Goal: Information Seeking & Learning: Learn about a topic

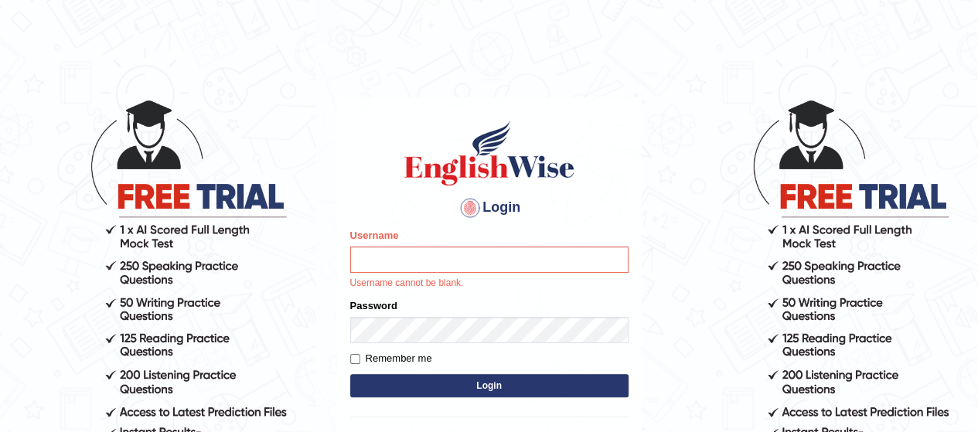
click at [450, 258] on input "Username" at bounding box center [489, 260] width 278 height 26
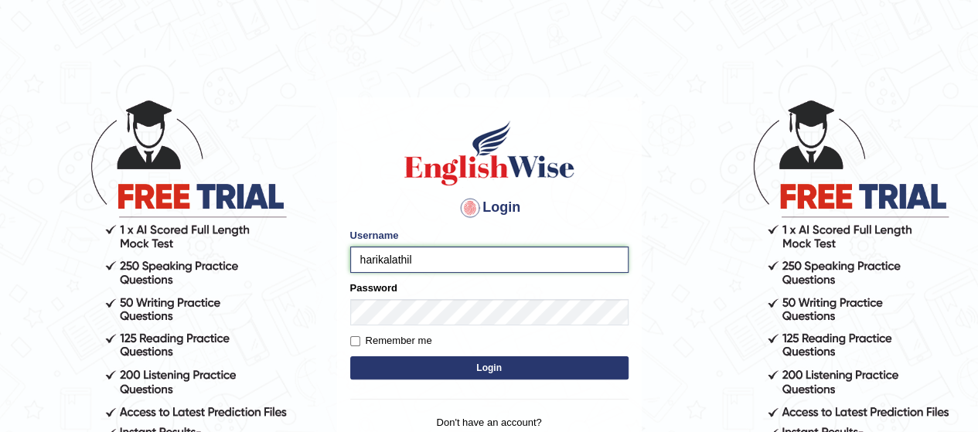
type input "harikalathil"
click at [359, 346] on input "Remember me" at bounding box center [355, 341] width 10 height 10
checkbox input "true"
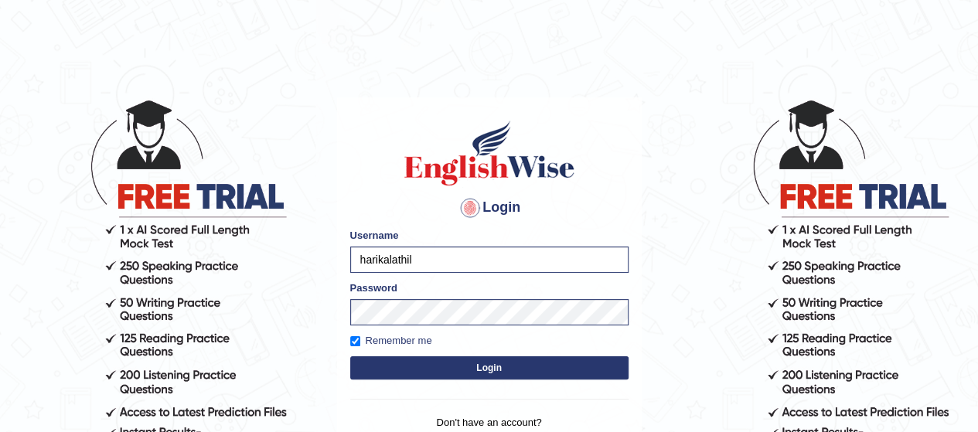
click at [435, 375] on button "Login" at bounding box center [489, 367] width 278 height 23
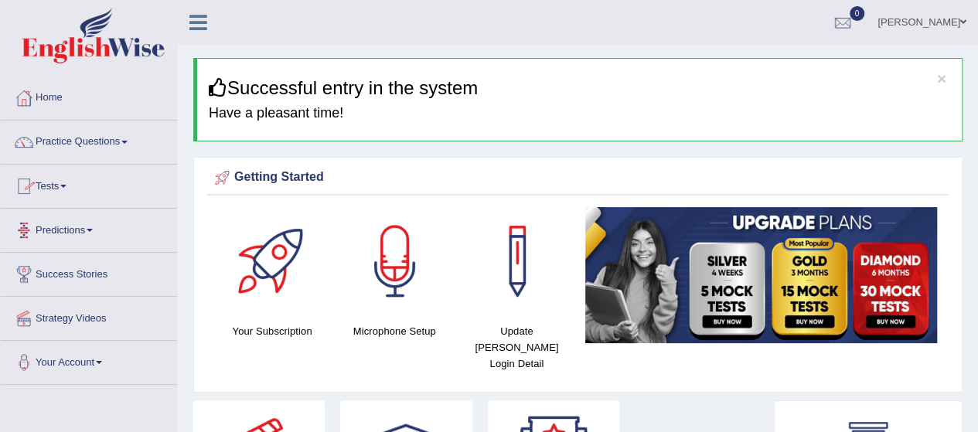
click at [70, 191] on link "Tests" at bounding box center [89, 184] width 176 height 39
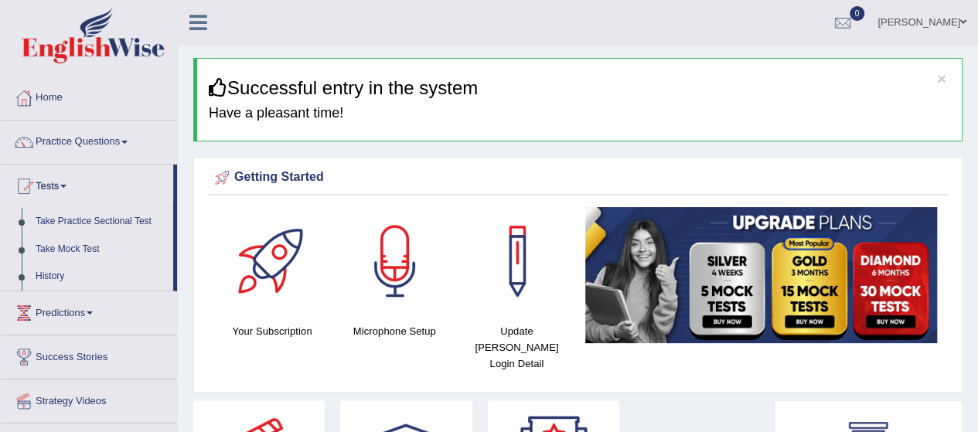
click at [102, 126] on link "Practice Questions" at bounding box center [89, 140] width 176 height 39
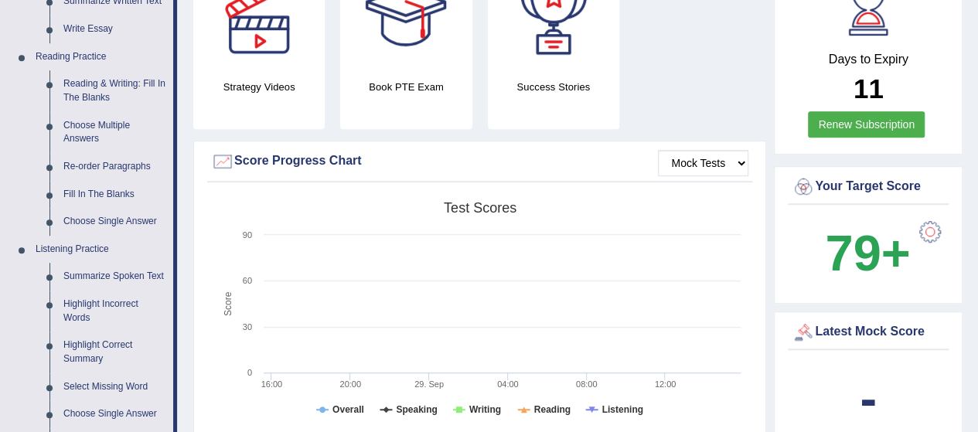
scroll to position [466, 0]
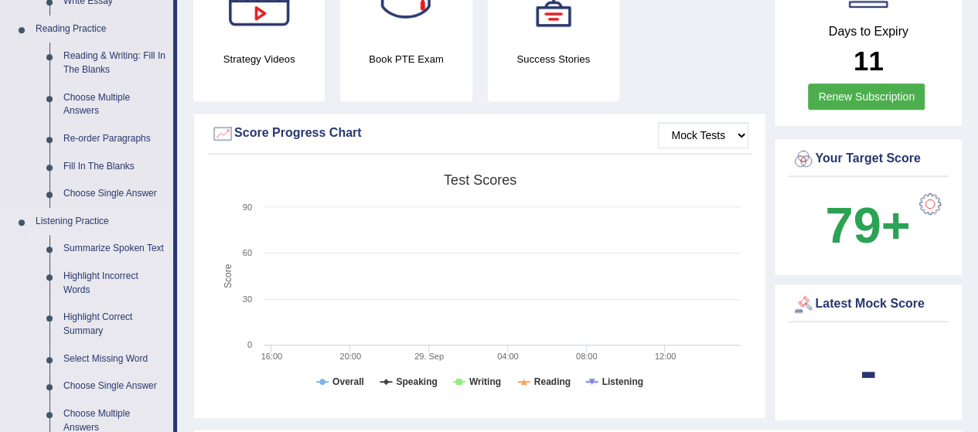
click at [101, 244] on link "Summarize Spoken Text" at bounding box center [114, 249] width 117 height 28
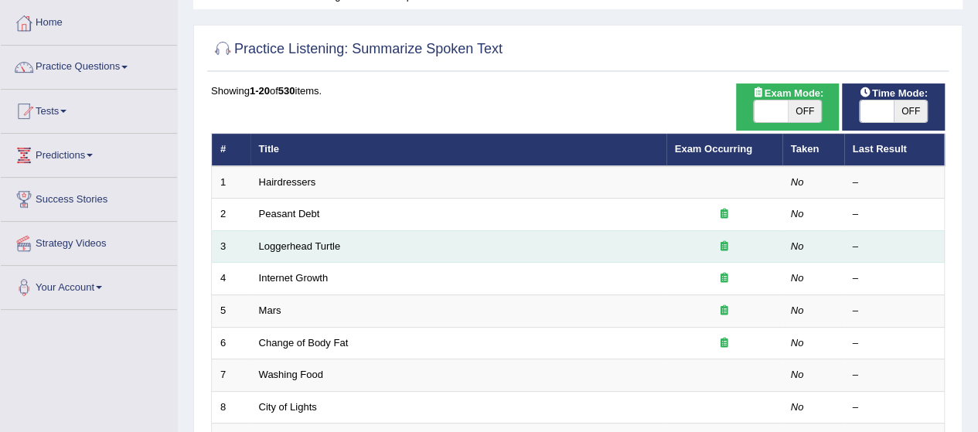
scroll to position [38, 0]
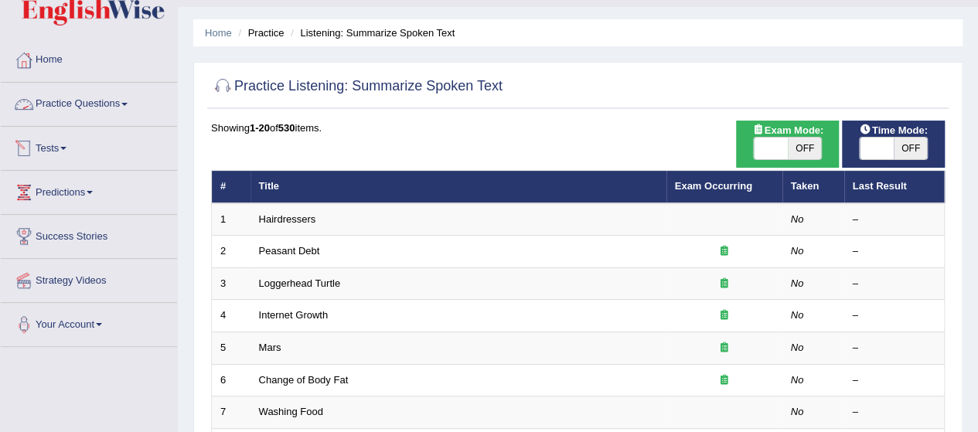
click at [63, 155] on link "Tests" at bounding box center [89, 146] width 176 height 39
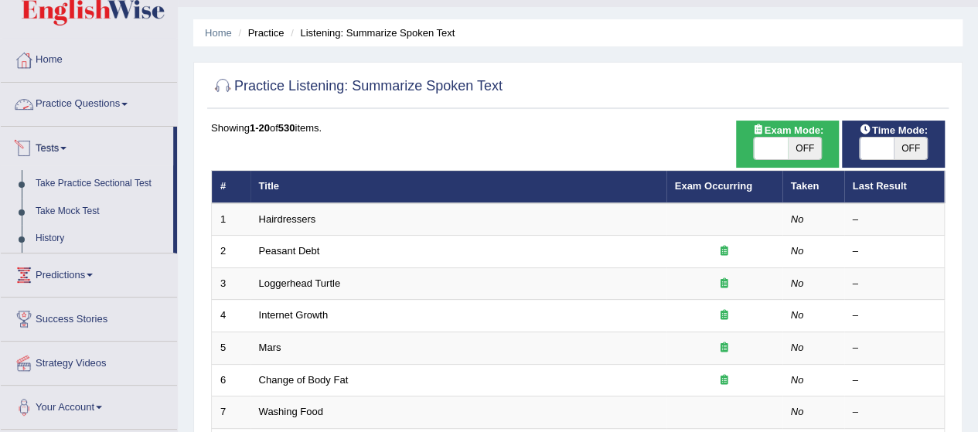
click at [67, 107] on link "Practice Questions" at bounding box center [89, 102] width 176 height 39
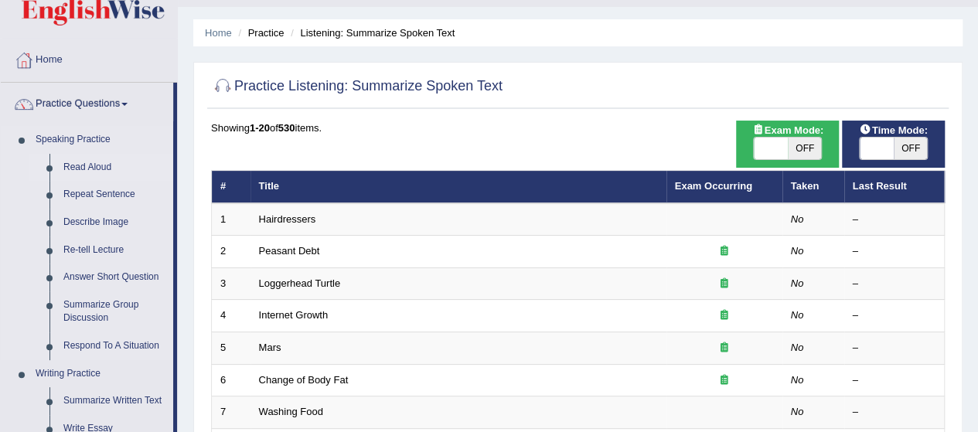
click at [79, 164] on link "Read Aloud" at bounding box center [114, 168] width 117 height 28
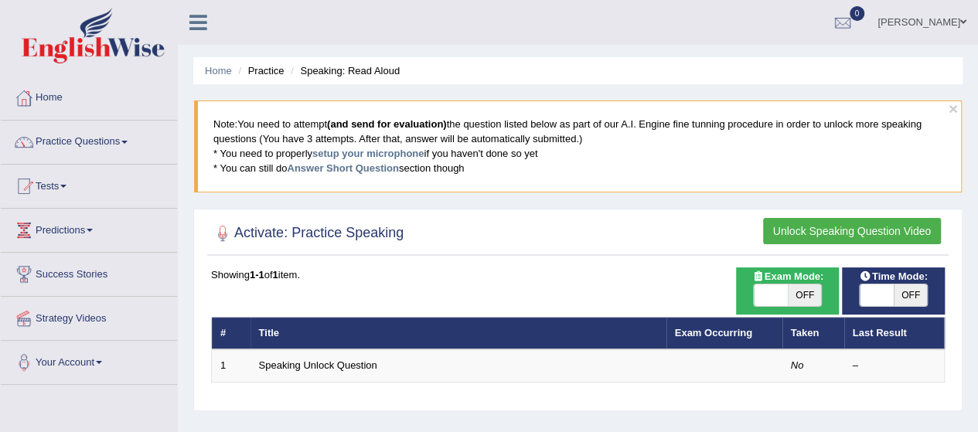
click at [849, 230] on button "Unlock Speaking Question Video" at bounding box center [852, 231] width 178 height 26
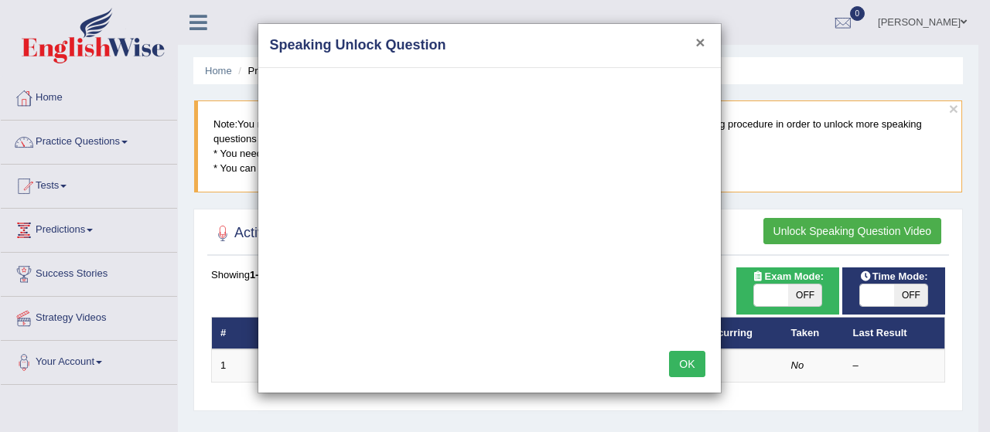
click at [697, 39] on button "×" at bounding box center [699, 42] width 9 height 16
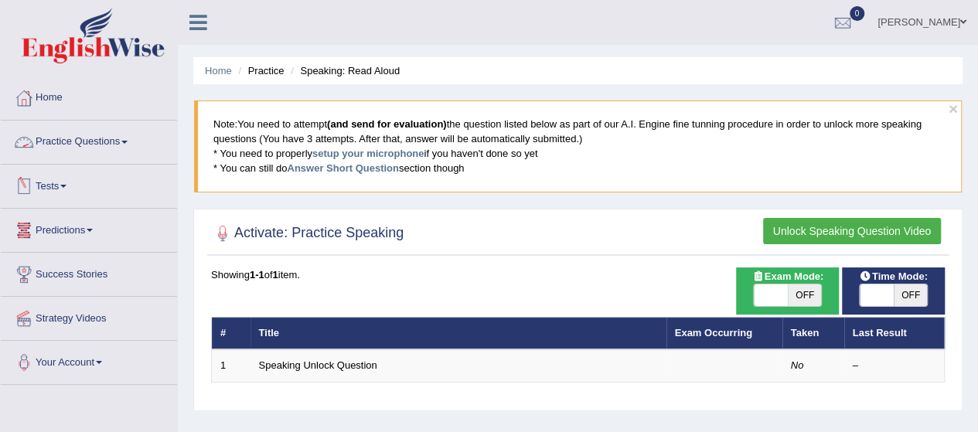
click at [94, 155] on link "Practice Questions" at bounding box center [89, 140] width 176 height 39
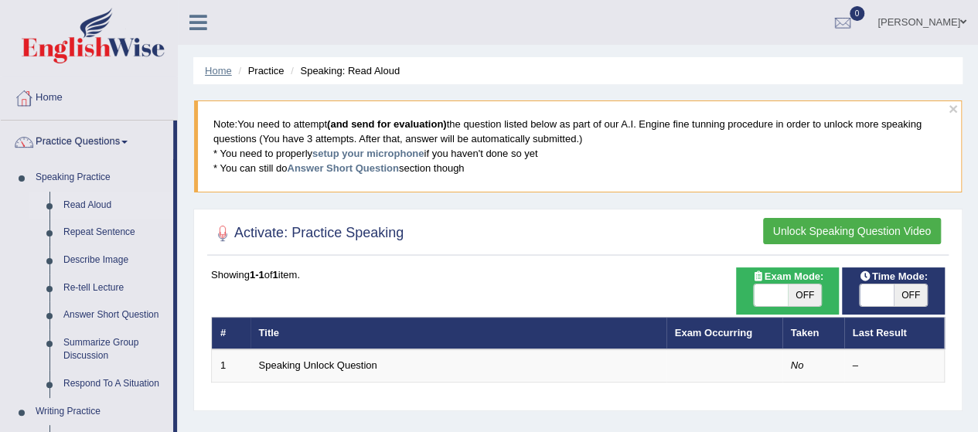
click at [216, 72] on link "Home" at bounding box center [218, 71] width 27 height 12
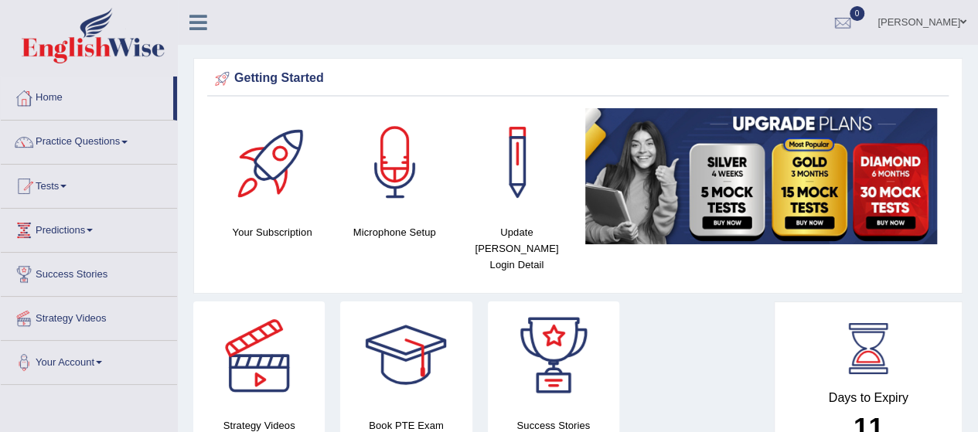
click at [415, 168] on div at bounding box center [395, 162] width 108 height 108
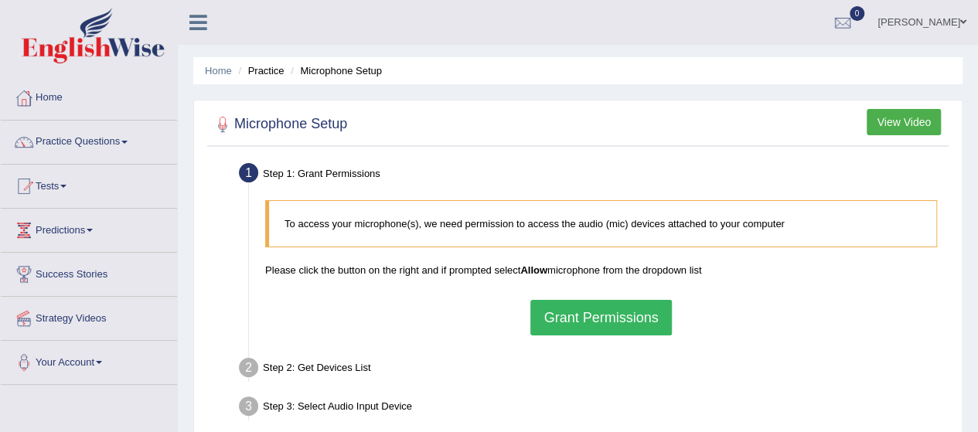
click at [614, 317] on button "Grant Permissions" at bounding box center [600, 318] width 141 height 36
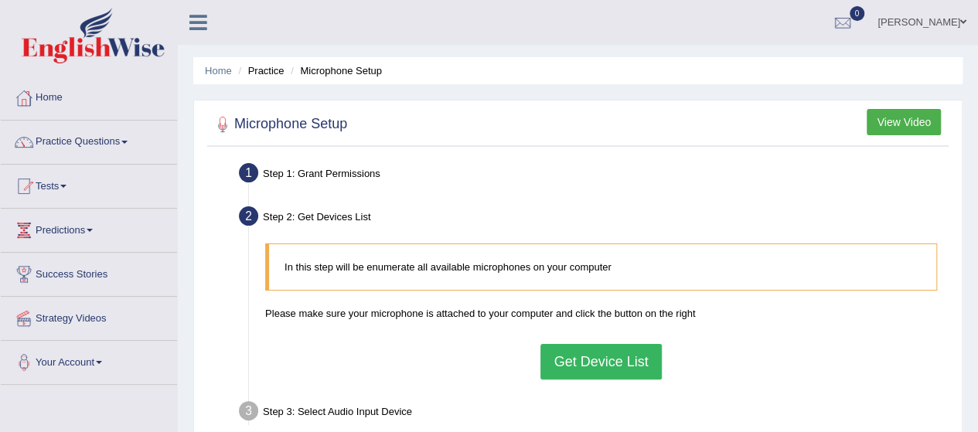
click at [626, 357] on button "Get Device List" at bounding box center [601, 362] width 121 height 36
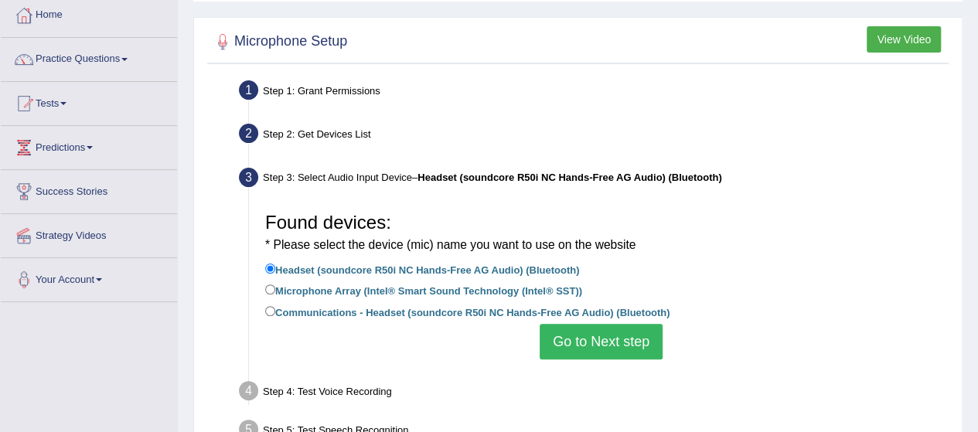
scroll to position [112, 0]
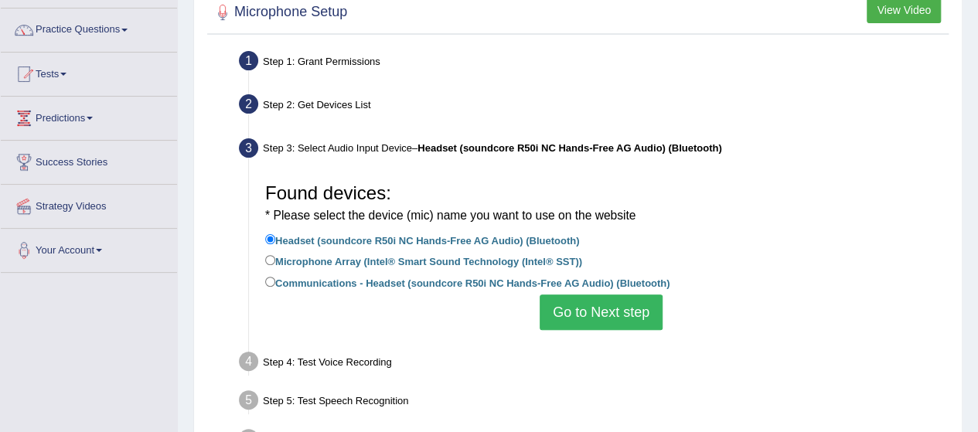
click at [591, 306] on button "Go to Next step" at bounding box center [601, 313] width 123 height 36
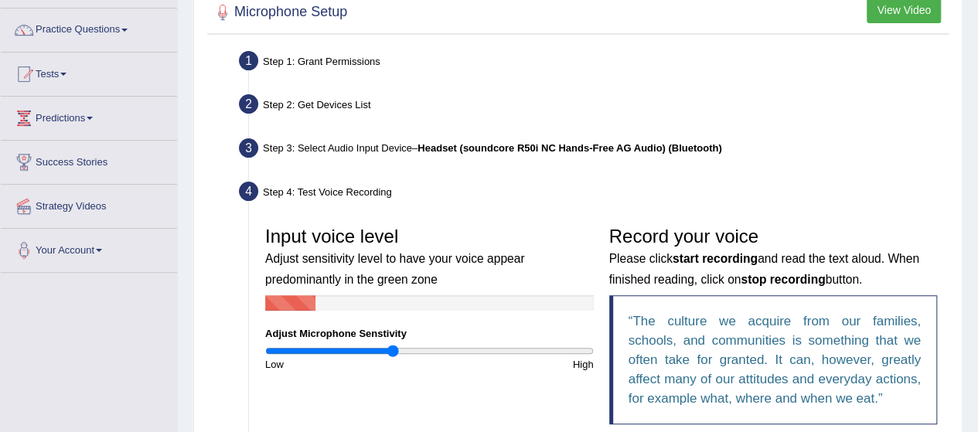
click at [393, 350] on input "range" at bounding box center [429, 351] width 329 height 12
click at [524, 347] on input "range" at bounding box center [429, 351] width 329 height 12
click at [435, 346] on input "range" at bounding box center [429, 351] width 329 height 12
click at [452, 353] on input "range" at bounding box center [429, 351] width 329 height 12
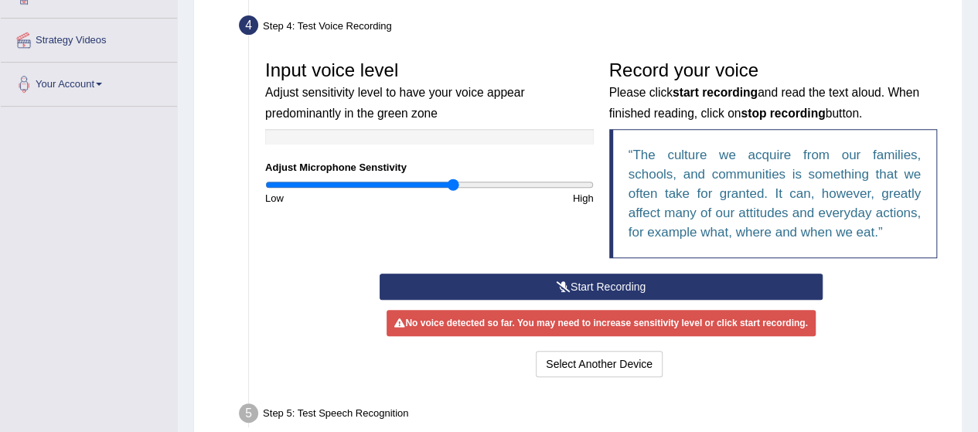
scroll to position [279, 0]
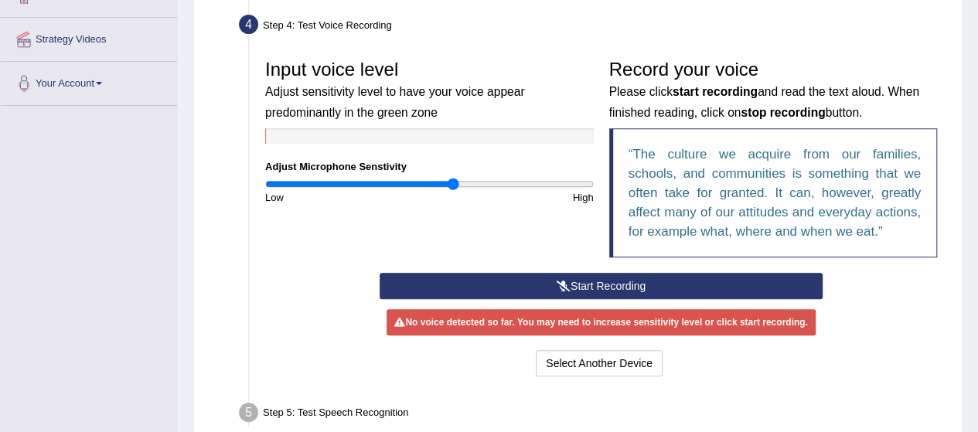
click at [542, 288] on button "Start Recording" at bounding box center [601, 286] width 443 height 26
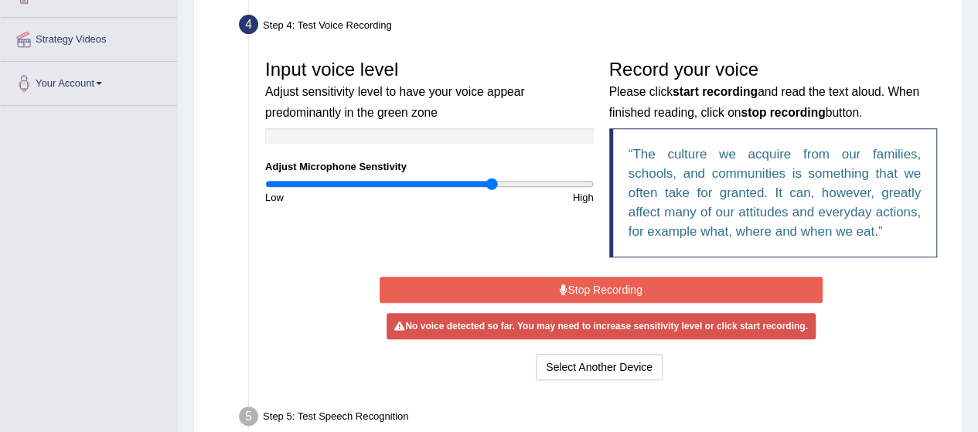
type input "1.4"
click at [493, 182] on input "range" at bounding box center [429, 184] width 329 height 12
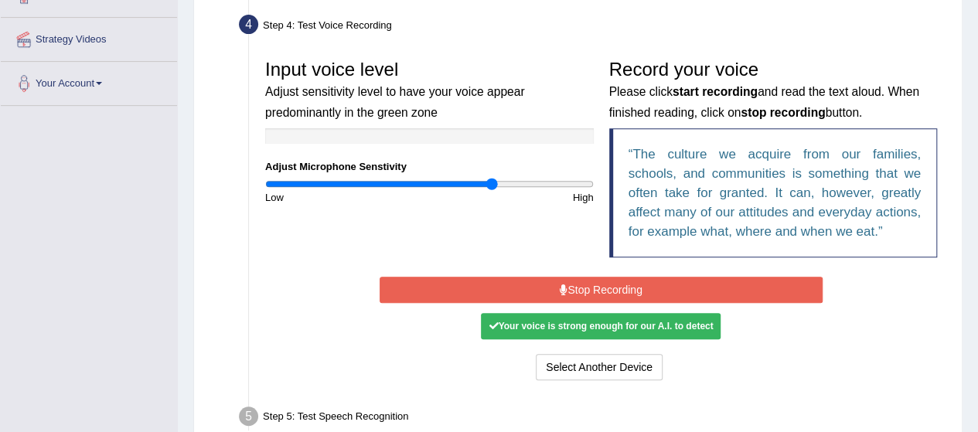
click at [597, 289] on button "Stop Recording" at bounding box center [601, 290] width 443 height 26
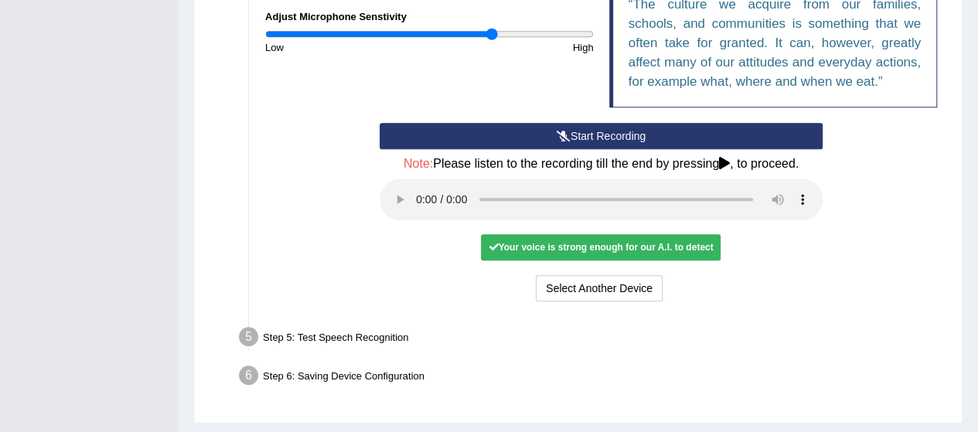
scroll to position [469, 0]
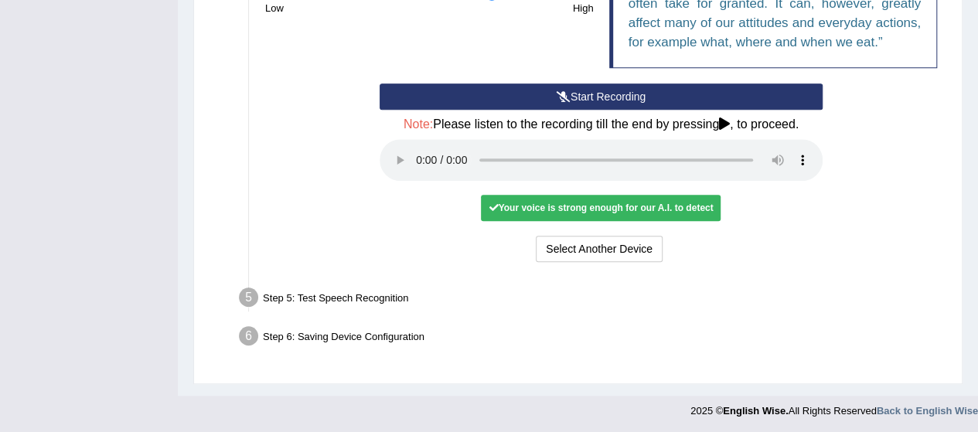
click at [355, 292] on div "Step 5: Test Speech Recognition" at bounding box center [593, 300] width 723 height 34
click at [602, 204] on div "Your voice is strong enough for our A.I. to detect" at bounding box center [601, 208] width 240 height 26
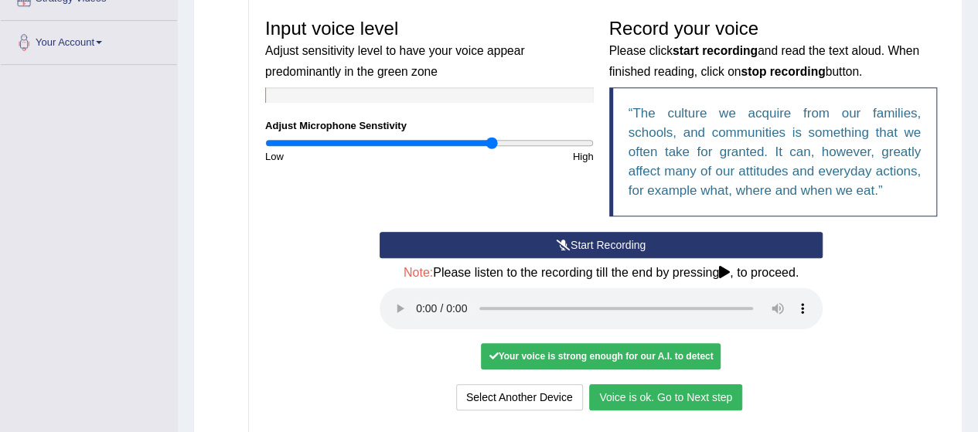
click at [660, 399] on button "Voice is ok. Go to Next step" at bounding box center [665, 397] width 153 height 26
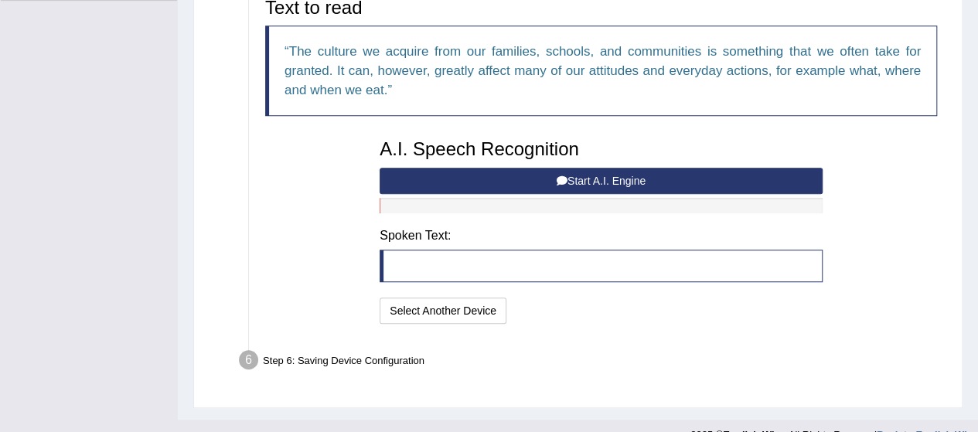
scroll to position [408, 0]
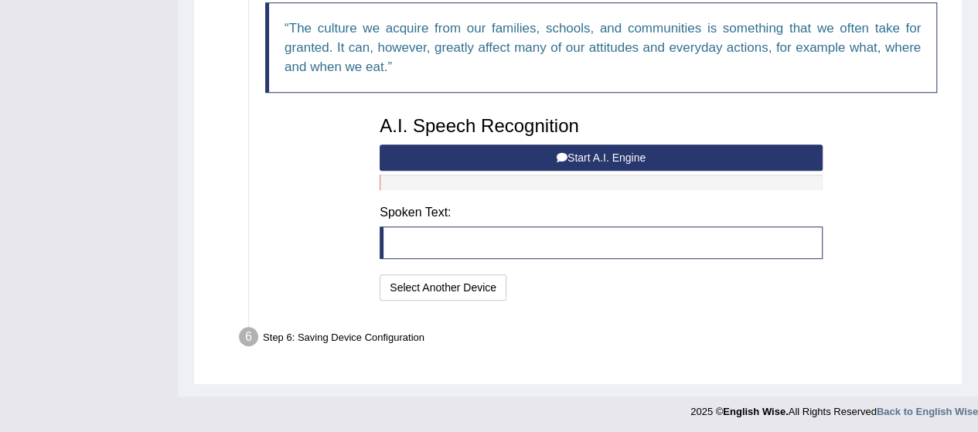
click at [609, 155] on button "Start A.I. Engine" at bounding box center [601, 158] width 443 height 26
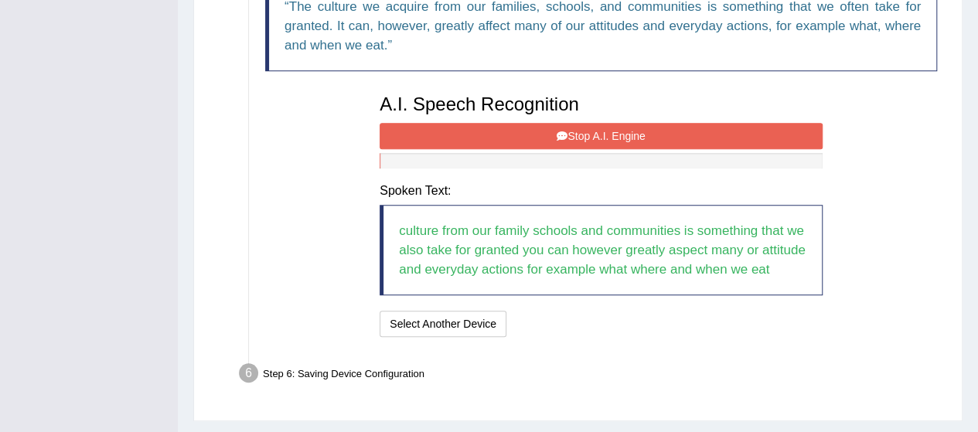
scroll to position [466, 0]
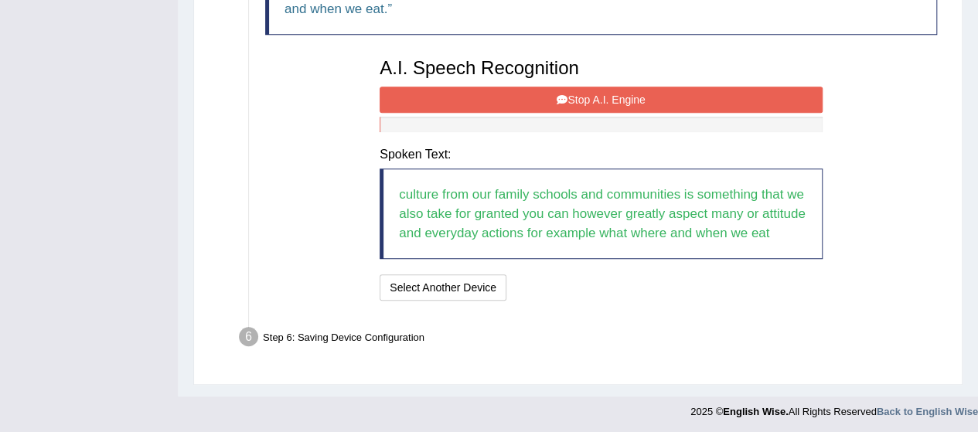
click at [633, 97] on button "Stop A.I. Engine" at bounding box center [601, 100] width 443 height 26
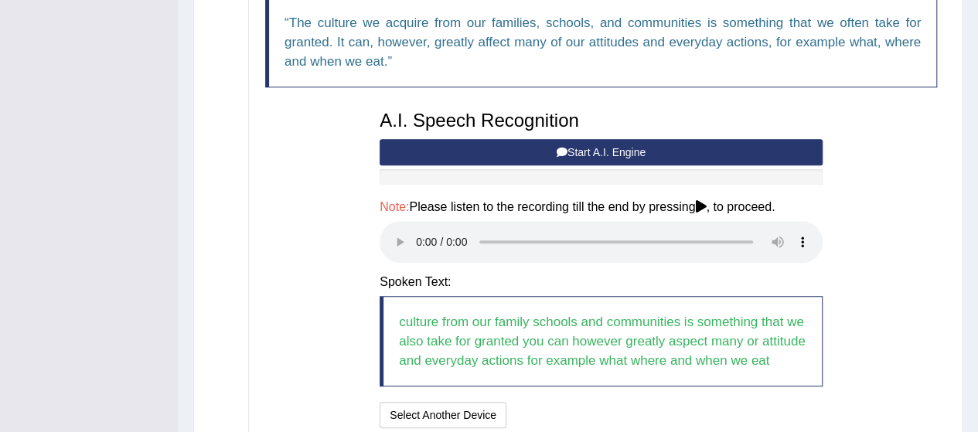
scroll to position [540, 0]
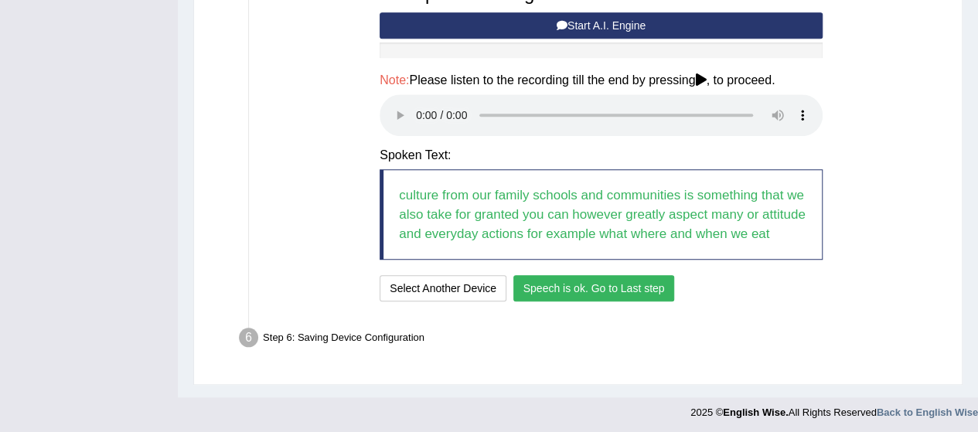
click at [578, 290] on button "Speech is ok. Go to Last step" at bounding box center [594, 288] width 162 height 26
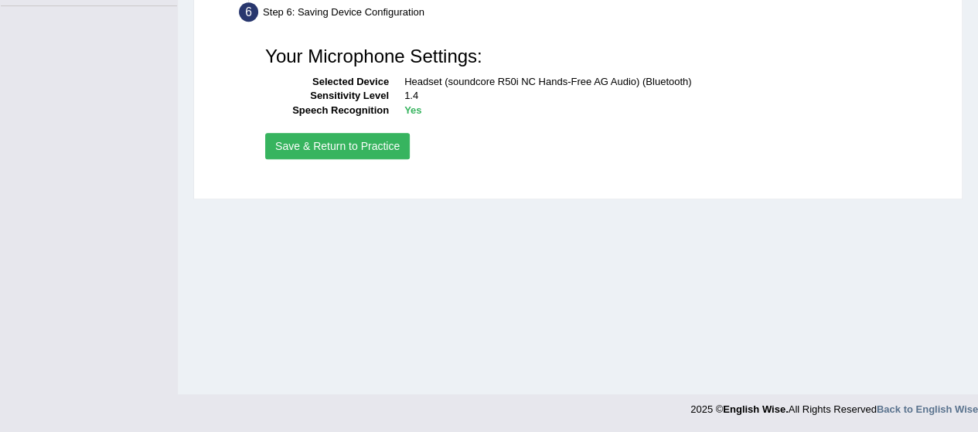
click at [397, 144] on button "Save & Return to Practice" at bounding box center [337, 146] width 145 height 26
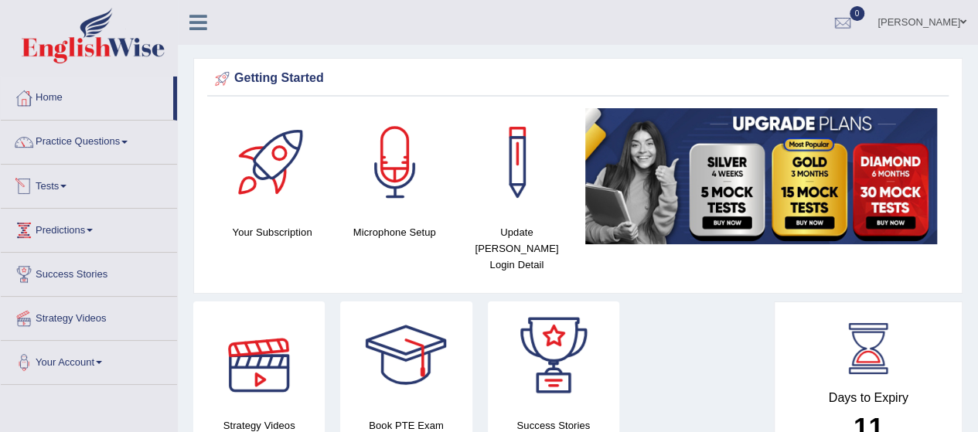
click at [65, 180] on link "Tests" at bounding box center [89, 184] width 176 height 39
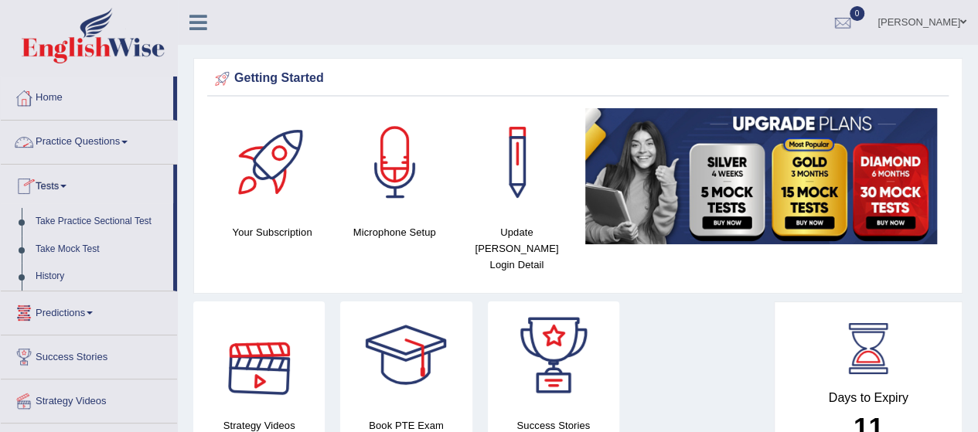
click at [100, 137] on link "Practice Questions" at bounding box center [89, 140] width 176 height 39
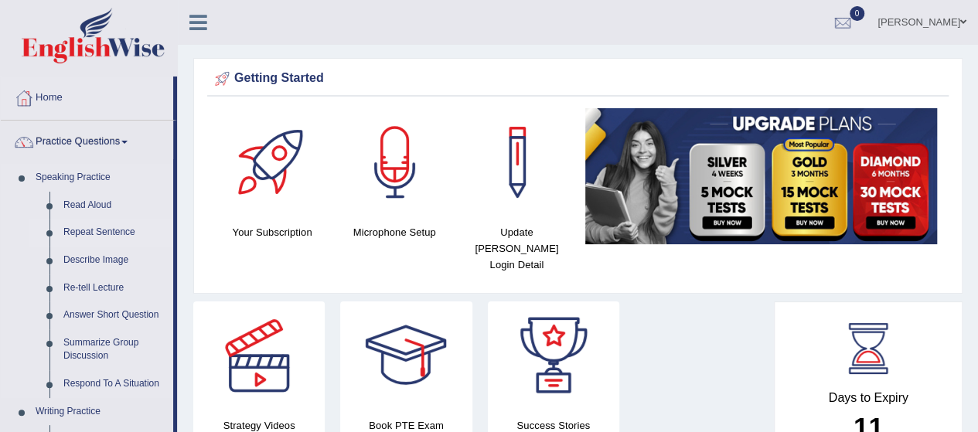
click at [114, 237] on link "Repeat Sentence" at bounding box center [114, 233] width 117 height 28
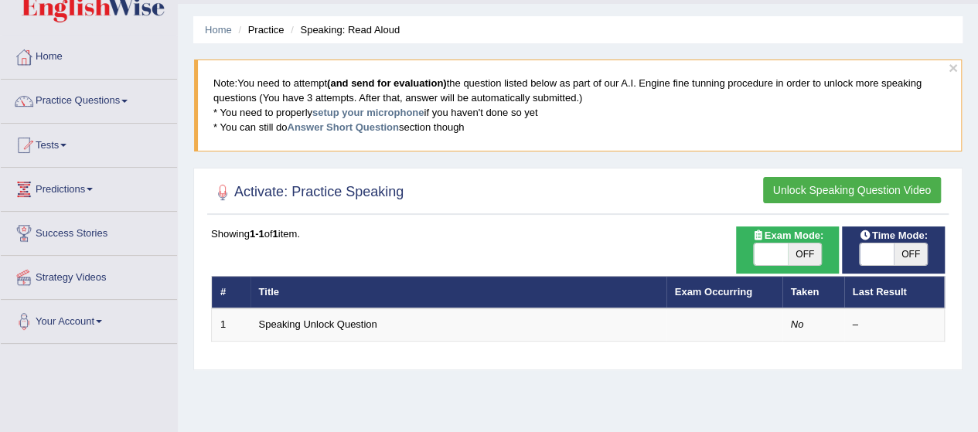
scroll to position [42, 0]
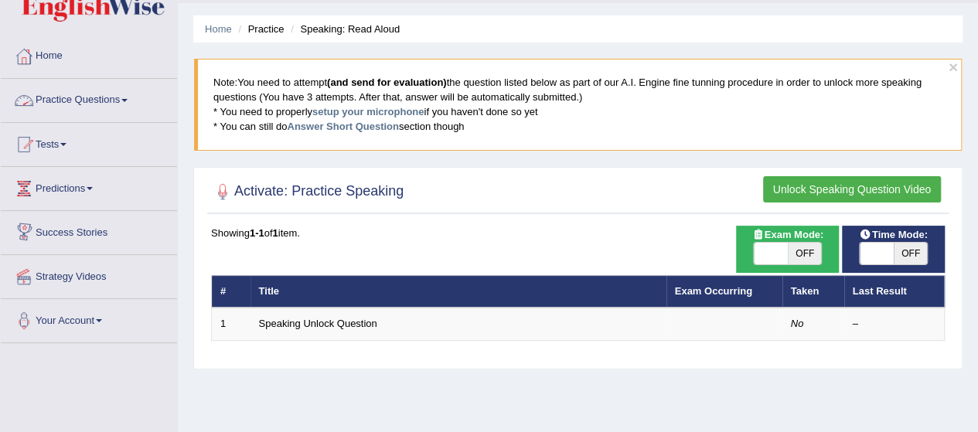
click at [129, 107] on link "Practice Questions" at bounding box center [89, 98] width 176 height 39
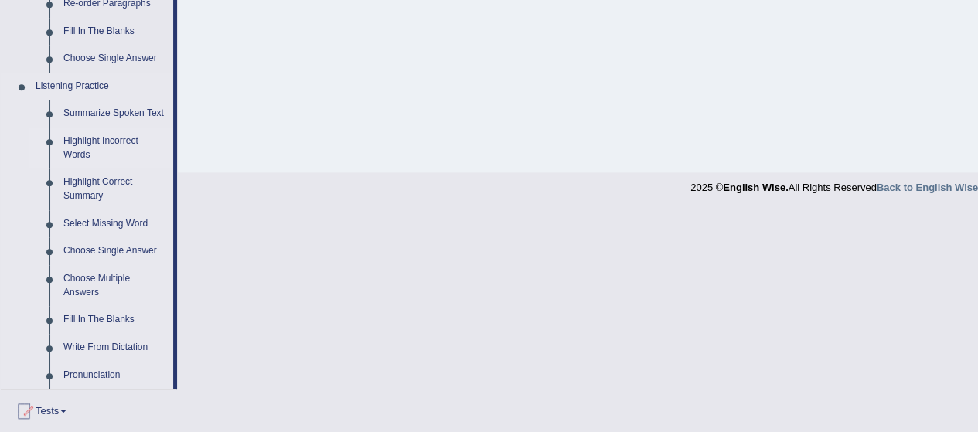
scroll to position [500, 0]
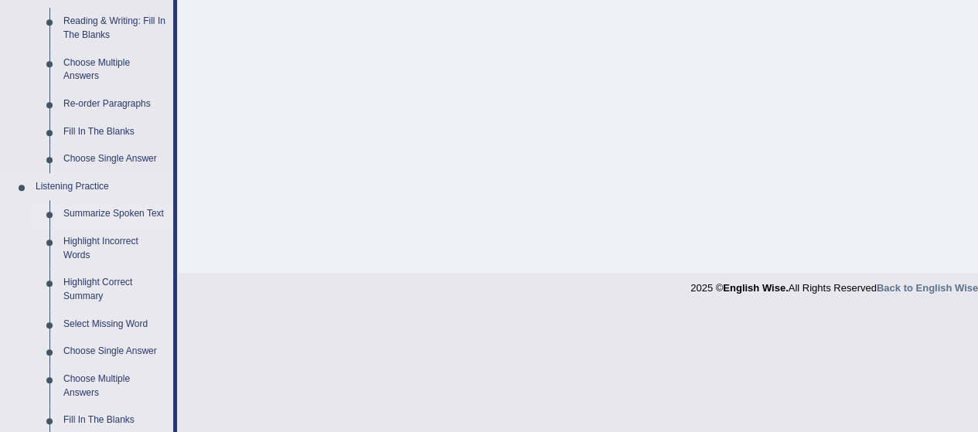
click at [125, 214] on link "Summarize Spoken Text" at bounding box center [114, 214] width 117 height 28
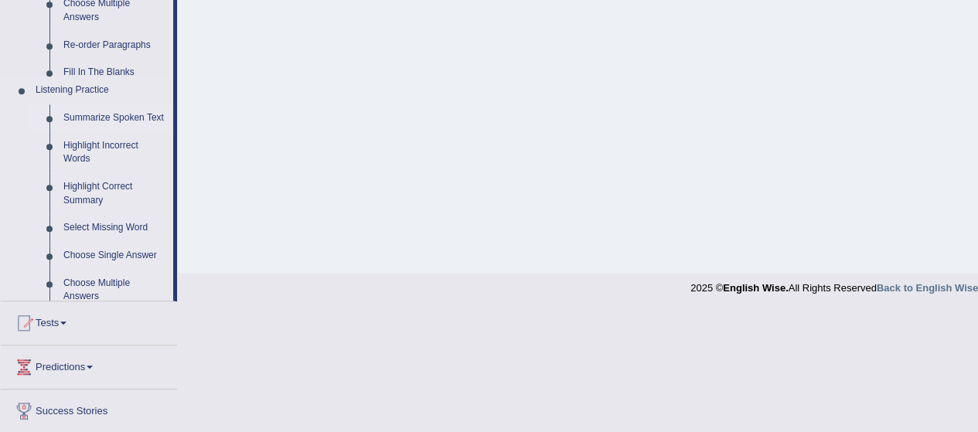
scroll to position [438, 0]
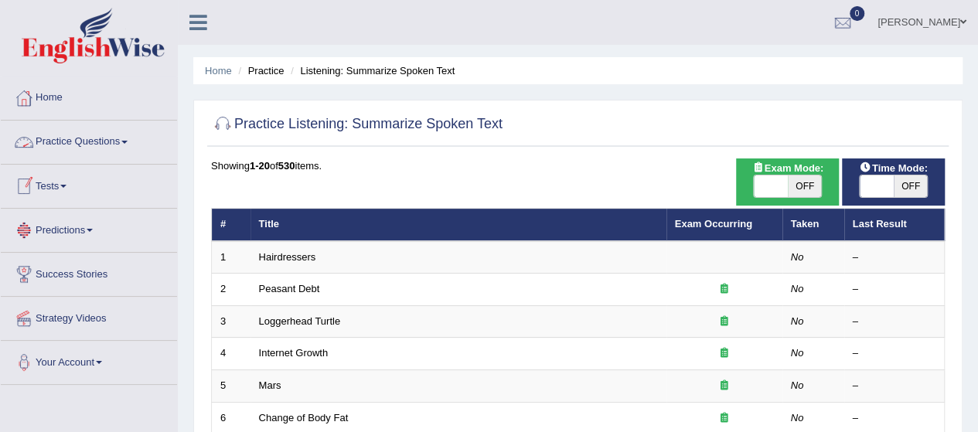
click at [123, 143] on link "Practice Questions" at bounding box center [89, 140] width 176 height 39
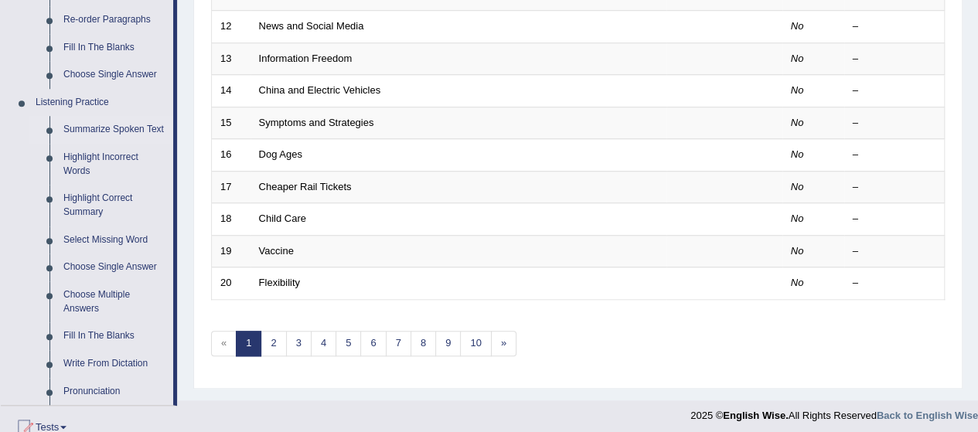
scroll to position [607, 0]
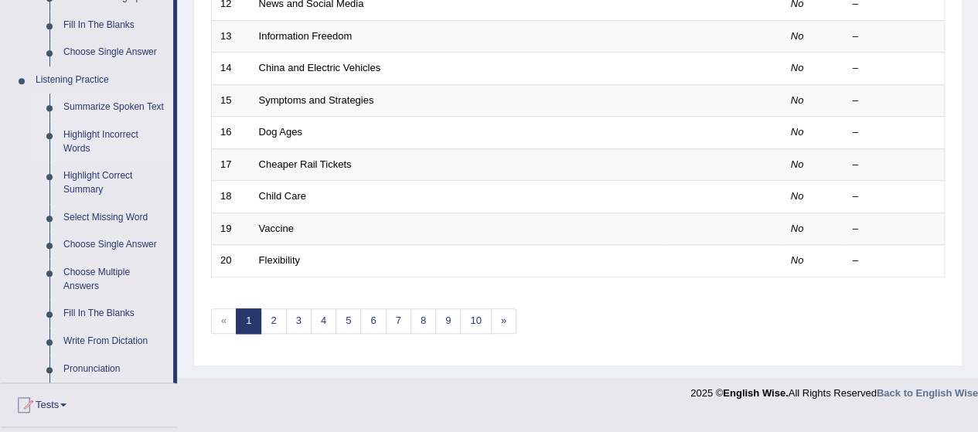
click at [90, 135] on link "Highlight Incorrect Words" at bounding box center [114, 141] width 117 height 41
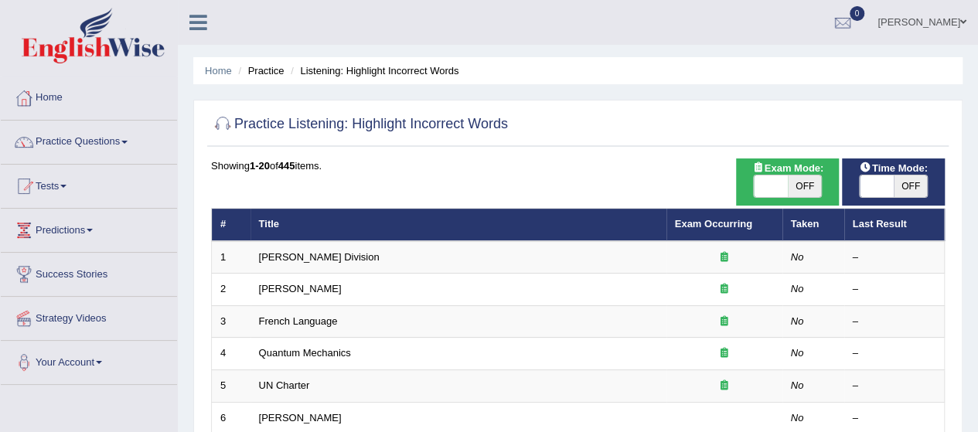
click at [123, 142] on link "Practice Questions" at bounding box center [89, 140] width 176 height 39
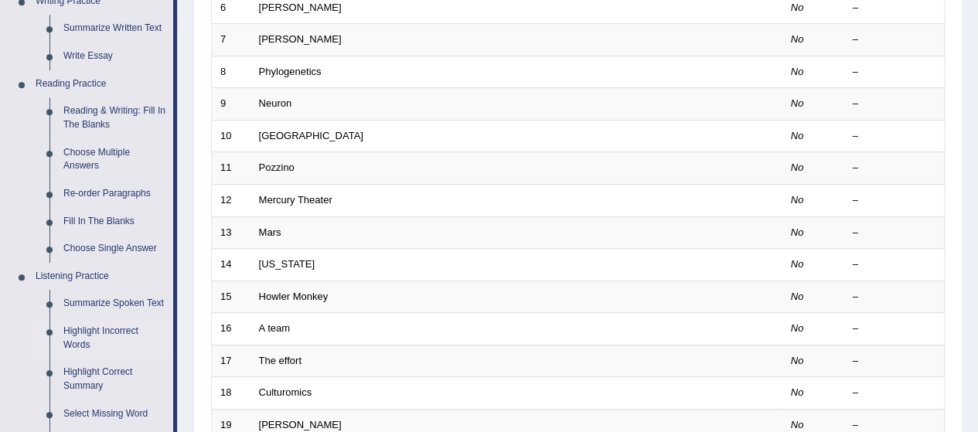
scroll to position [565, 0]
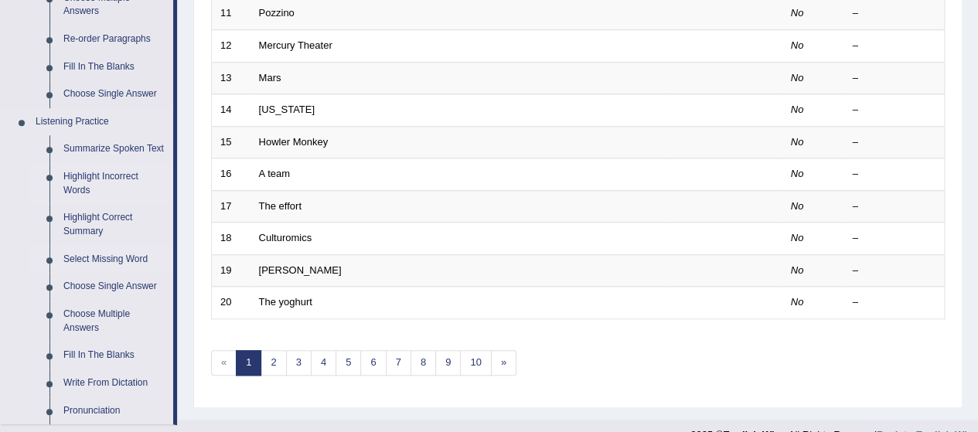
click at [101, 261] on link "Select Missing Word" at bounding box center [114, 260] width 117 height 28
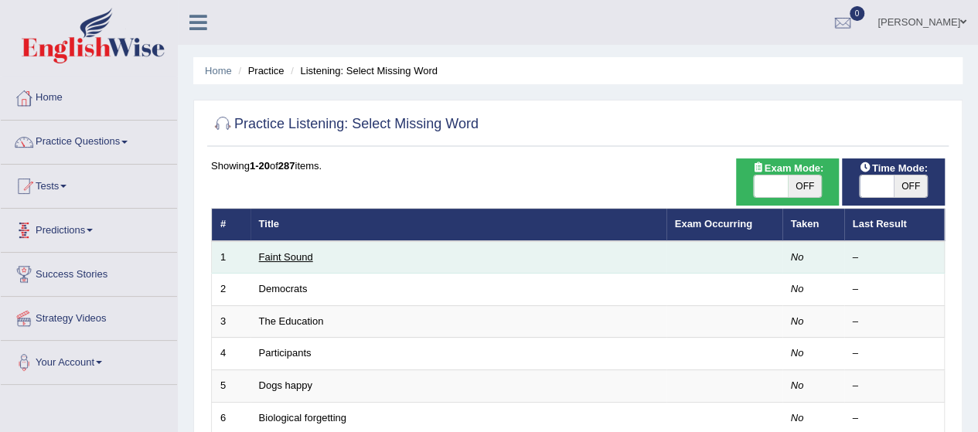
click at [281, 252] on link "Faint Sound" at bounding box center [286, 257] width 54 height 12
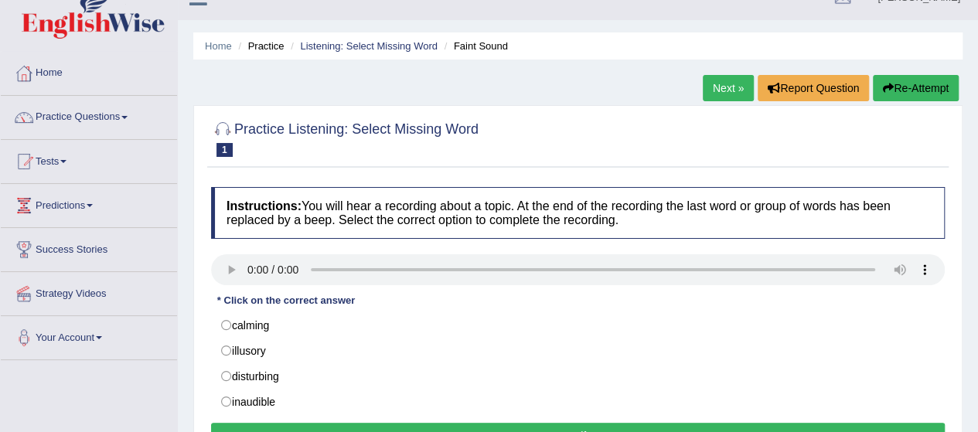
scroll to position [24, 0]
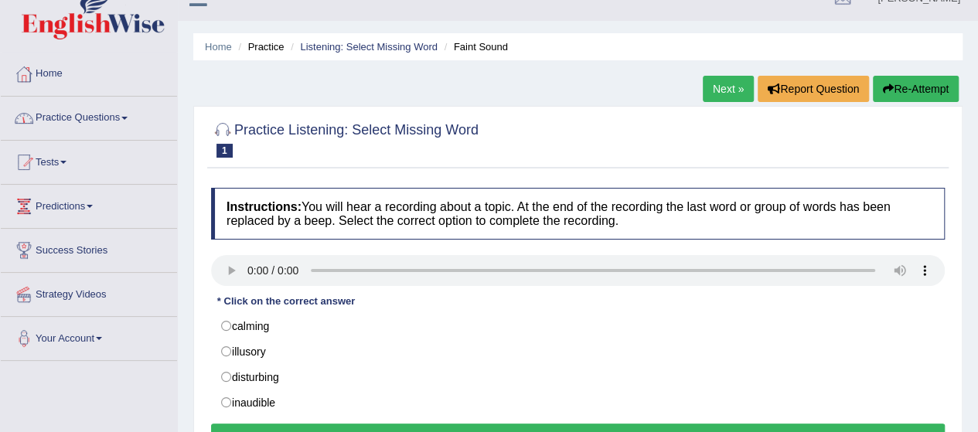
click at [125, 118] on link "Practice Questions" at bounding box center [89, 116] width 176 height 39
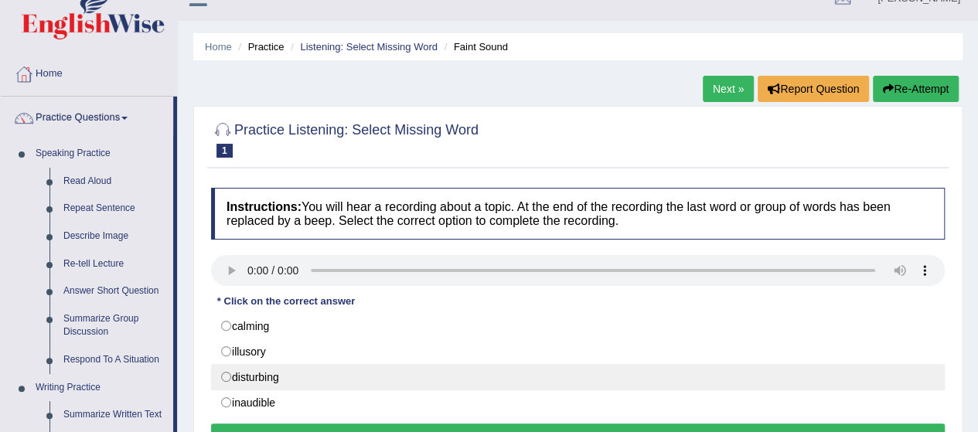
click at [226, 374] on label "disturbing" at bounding box center [578, 377] width 734 height 26
radio input "true"
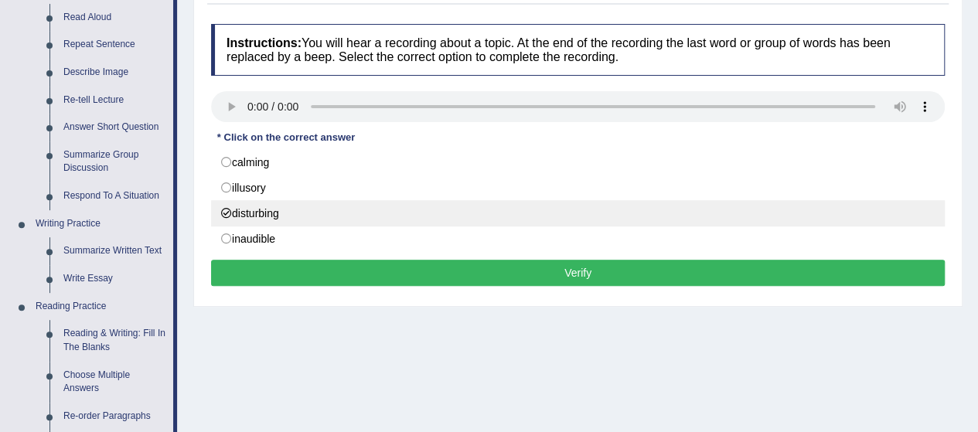
scroll to position [189, 0]
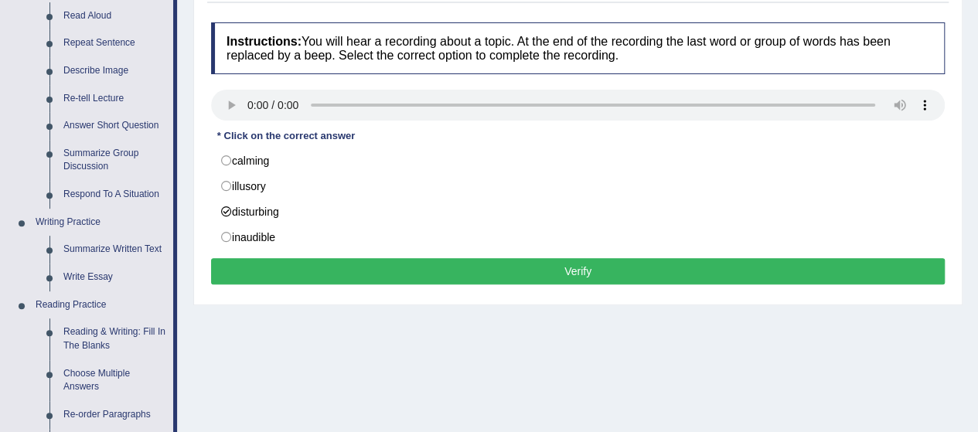
click at [541, 265] on button "Verify" at bounding box center [578, 271] width 734 height 26
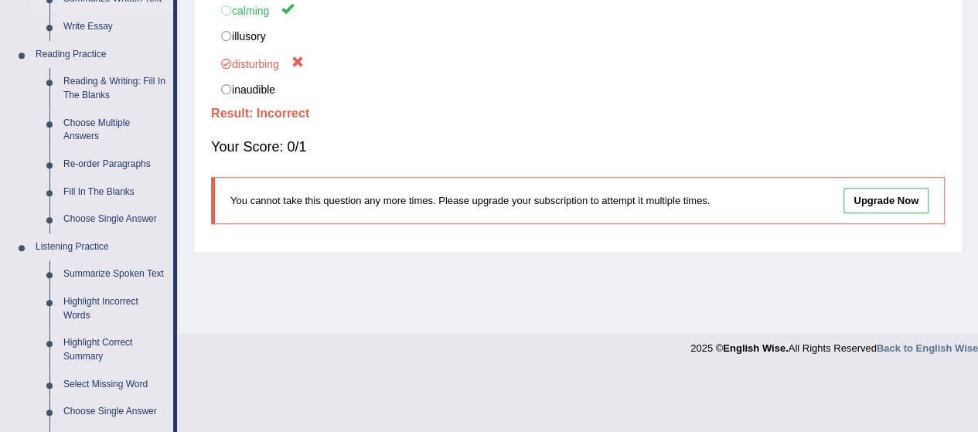
scroll to position [442, 0]
click at [118, 67] on link "Reading & Writing: Fill In The Blanks" at bounding box center [114, 87] width 117 height 41
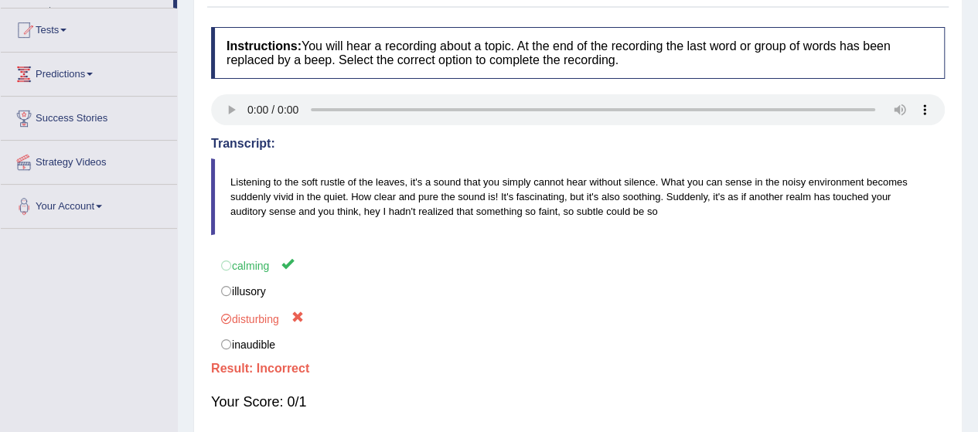
scroll to position [238, 0]
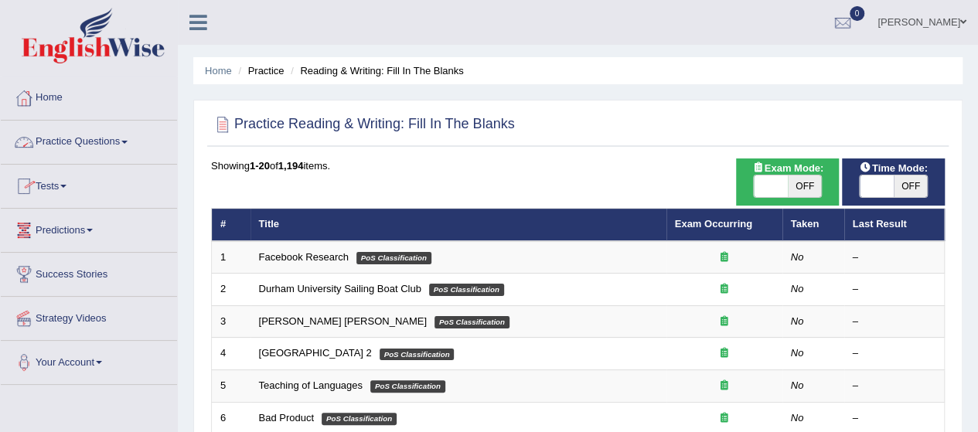
click at [100, 146] on link "Practice Questions" at bounding box center [89, 140] width 176 height 39
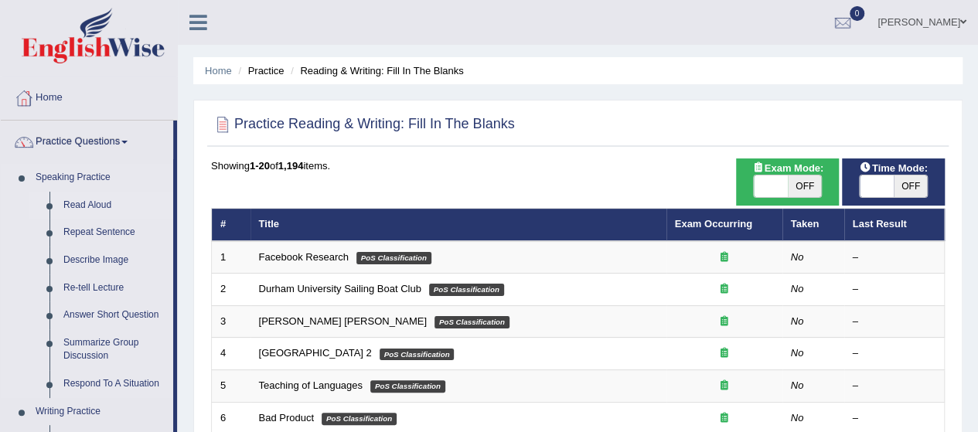
click at [80, 202] on link "Read Aloud" at bounding box center [114, 206] width 117 height 28
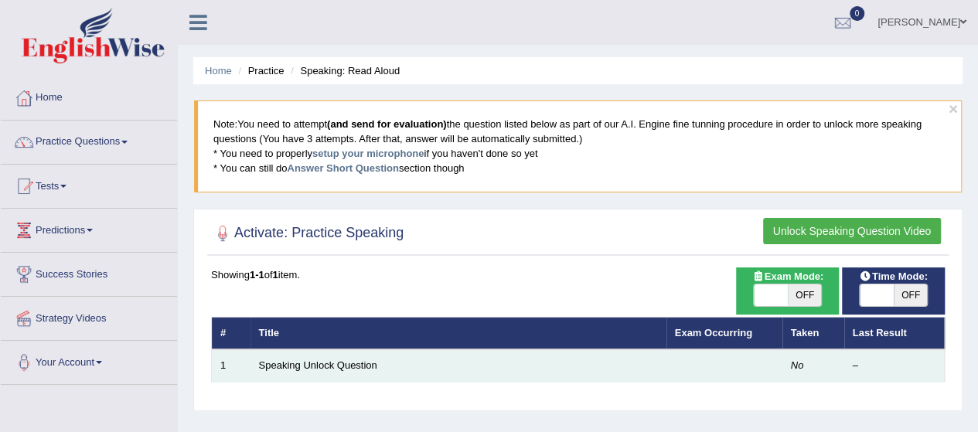
click at [791, 360] on em "No" at bounding box center [797, 366] width 13 height 12
click at [291, 363] on link "Speaking Unlock Question" at bounding box center [318, 366] width 118 height 12
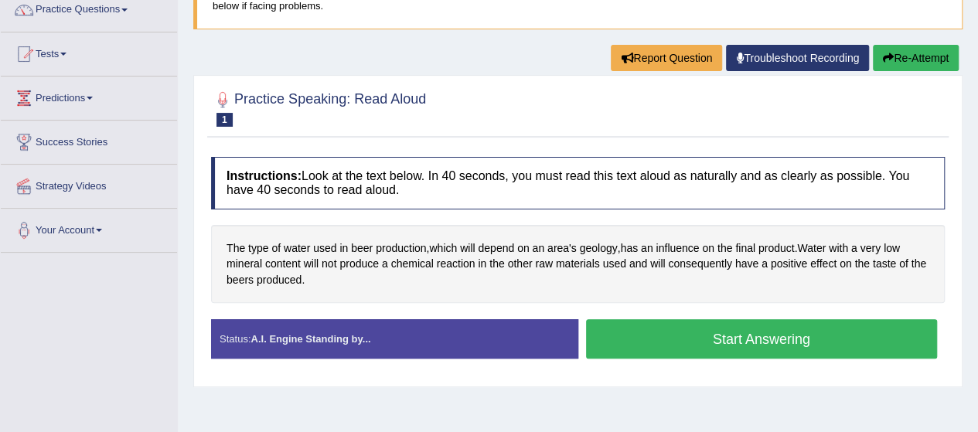
scroll to position [133, 0]
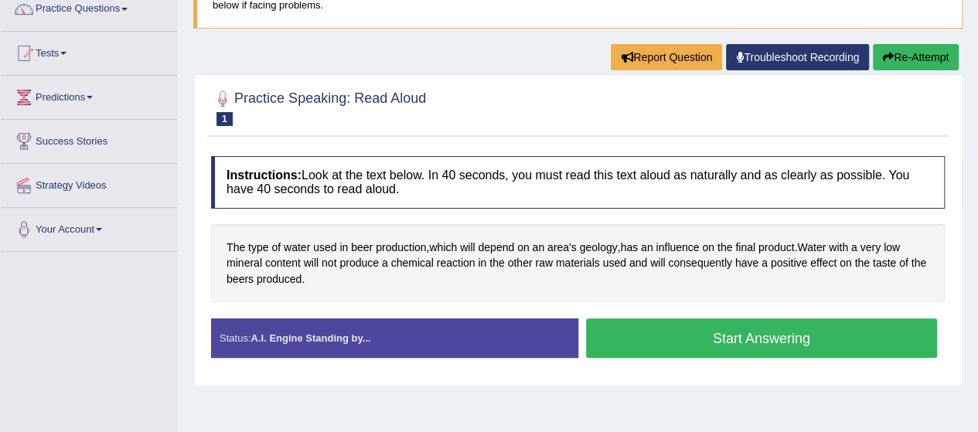
click at [679, 339] on button "Start Answering" at bounding box center [762, 338] width 352 height 39
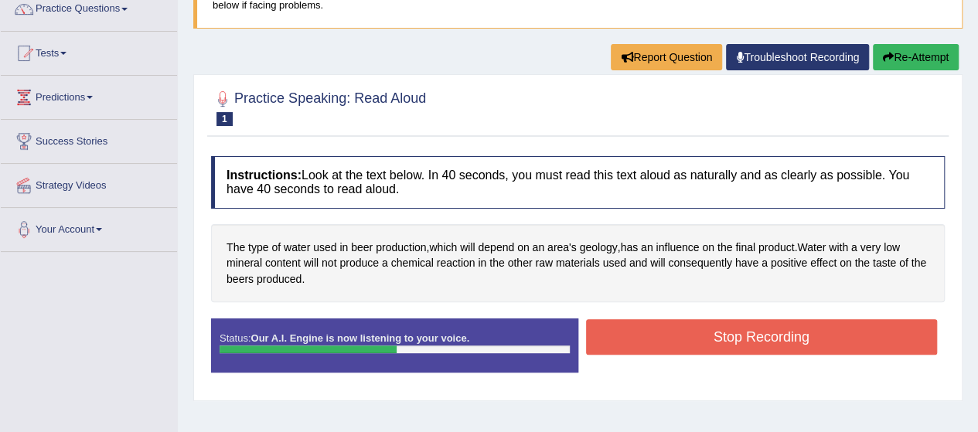
click at [679, 339] on button "Stop Recording" at bounding box center [762, 337] width 352 height 36
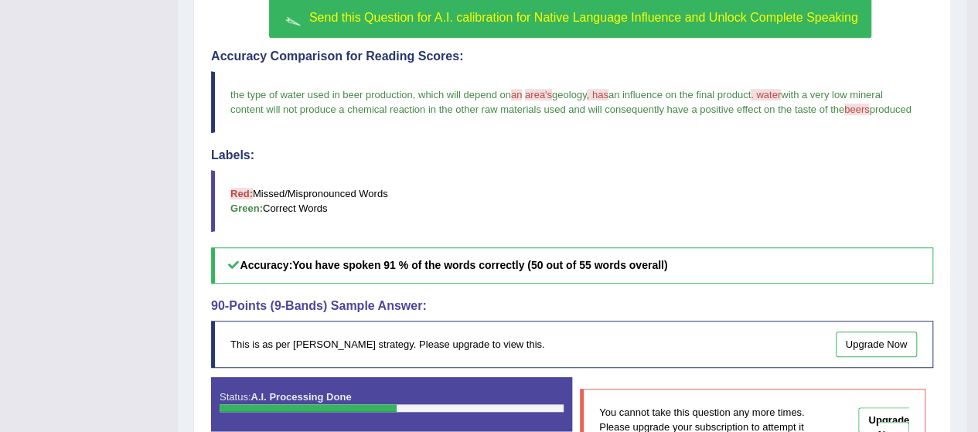
scroll to position [455, 0]
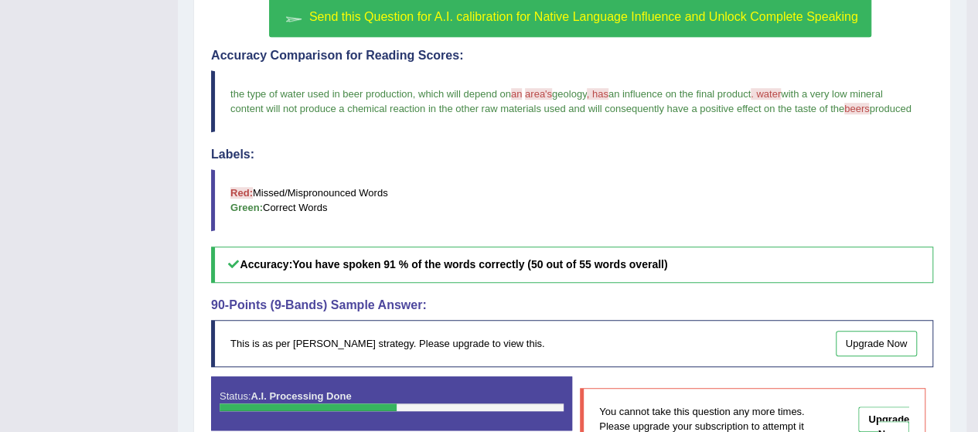
click at [684, 15] on span "Send this Question for A.I. calibration for Native Language Influence and Unloc…" at bounding box center [583, 16] width 549 height 13
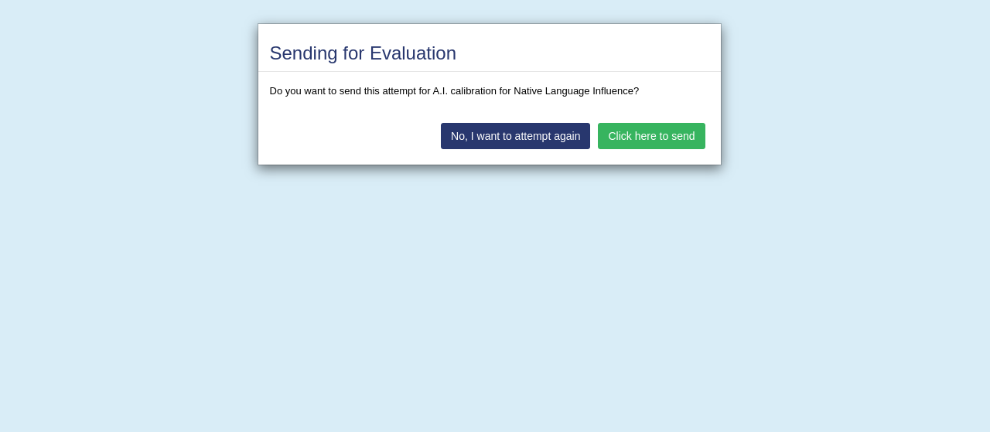
click at [645, 136] on button "Click here to send" at bounding box center [651, 136] width 107 height 26
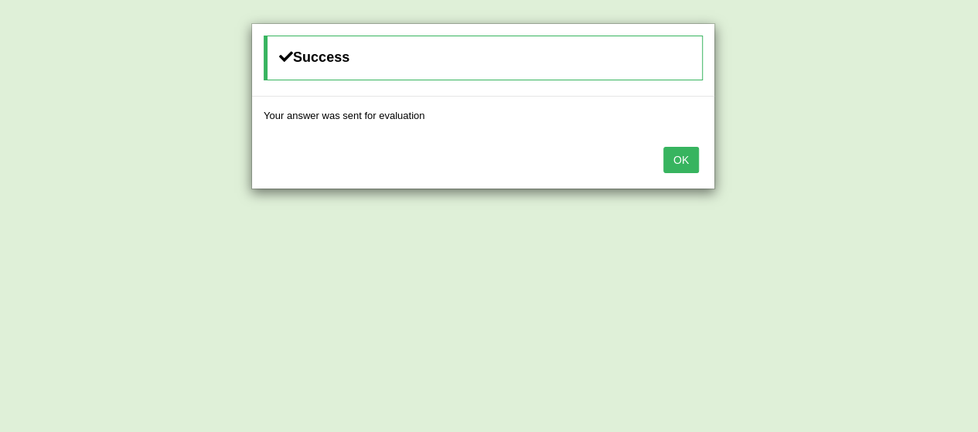
click at [684, 161] on button "OK" at bounding box center [681, 160] width 36 height 26
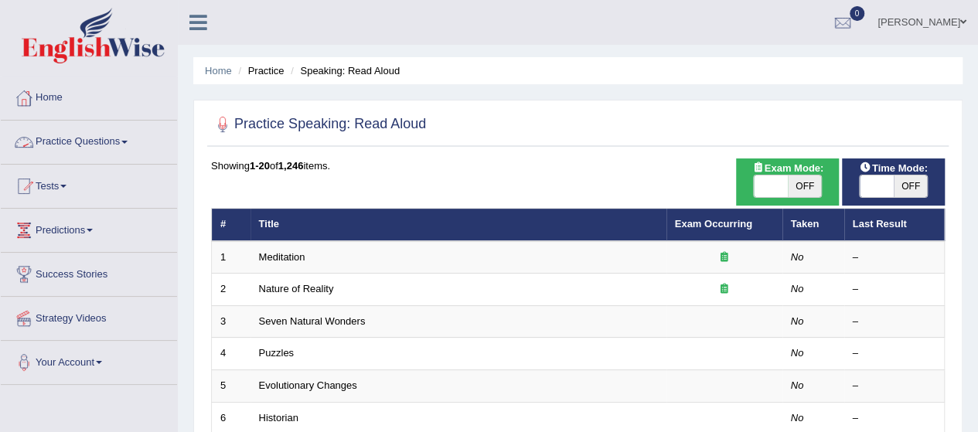
click at [112, 132] on link "Practice Questions" at bounding box center [89, 140] width 176 height 39
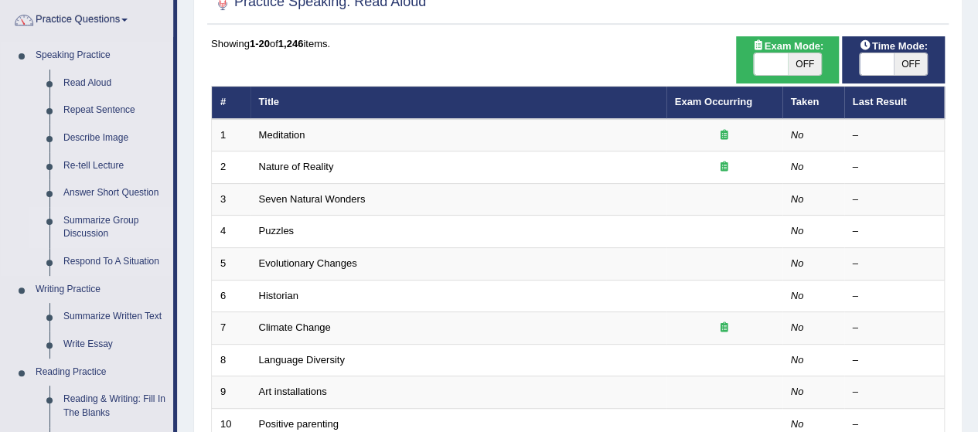
scroll to position [142, 0]
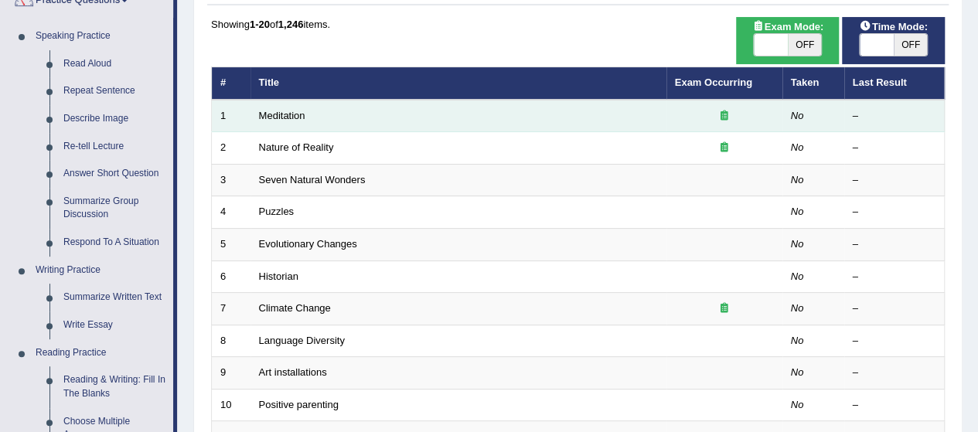
click at [721, 115] on icon at bounding box center [725, 116] width 8 height 10
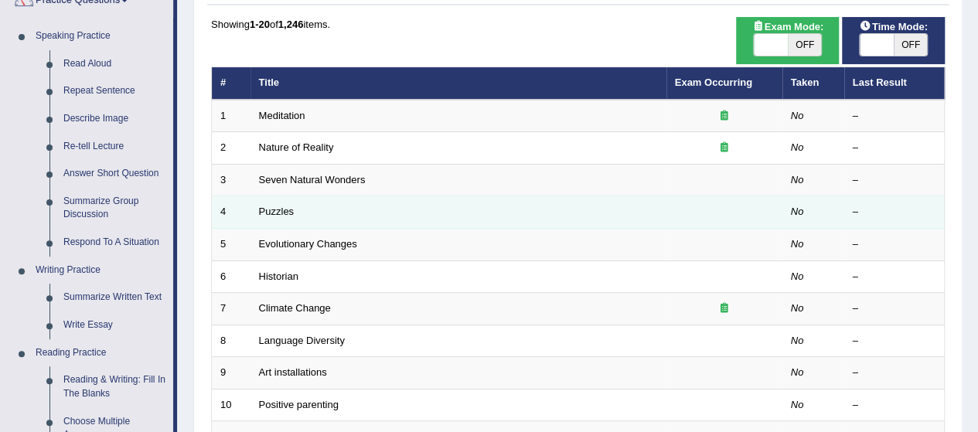
scroll to position [0, 0]
